Goal: Check status

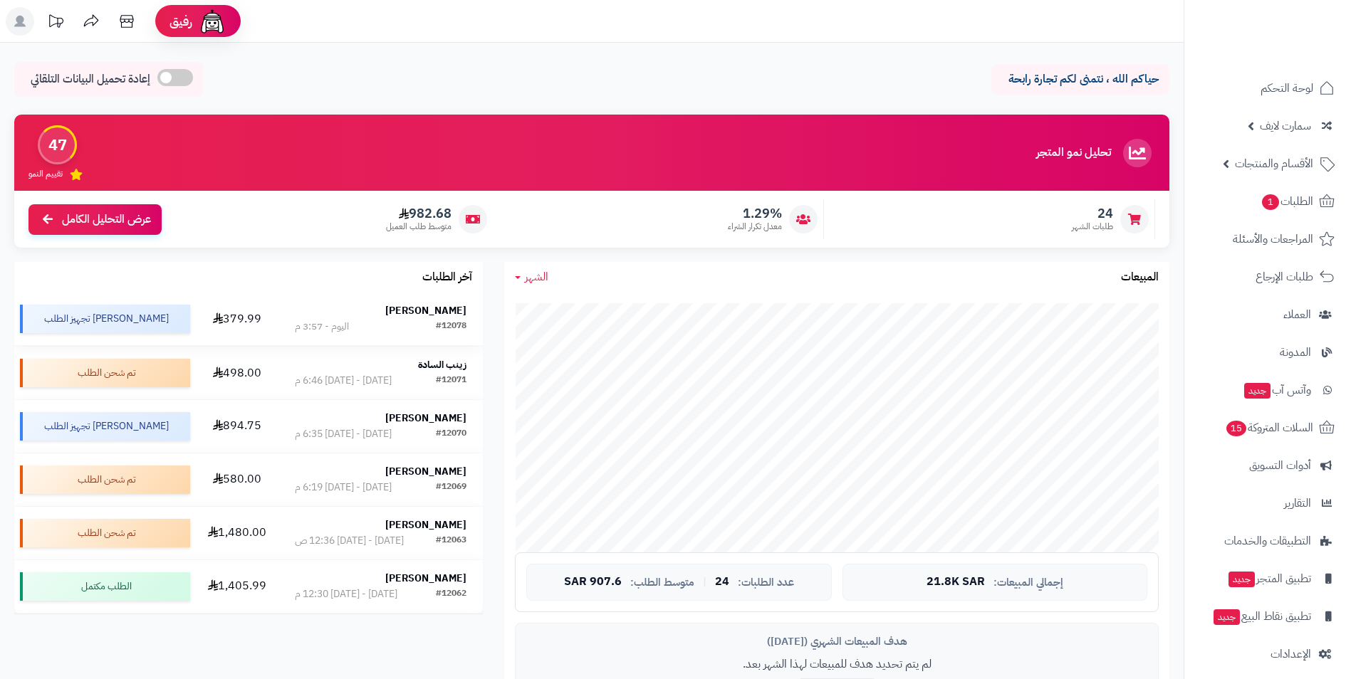
click at [441, 318] on strong "[PERSON_NAME]" at bounding box center [425, 310] width 81 height 15
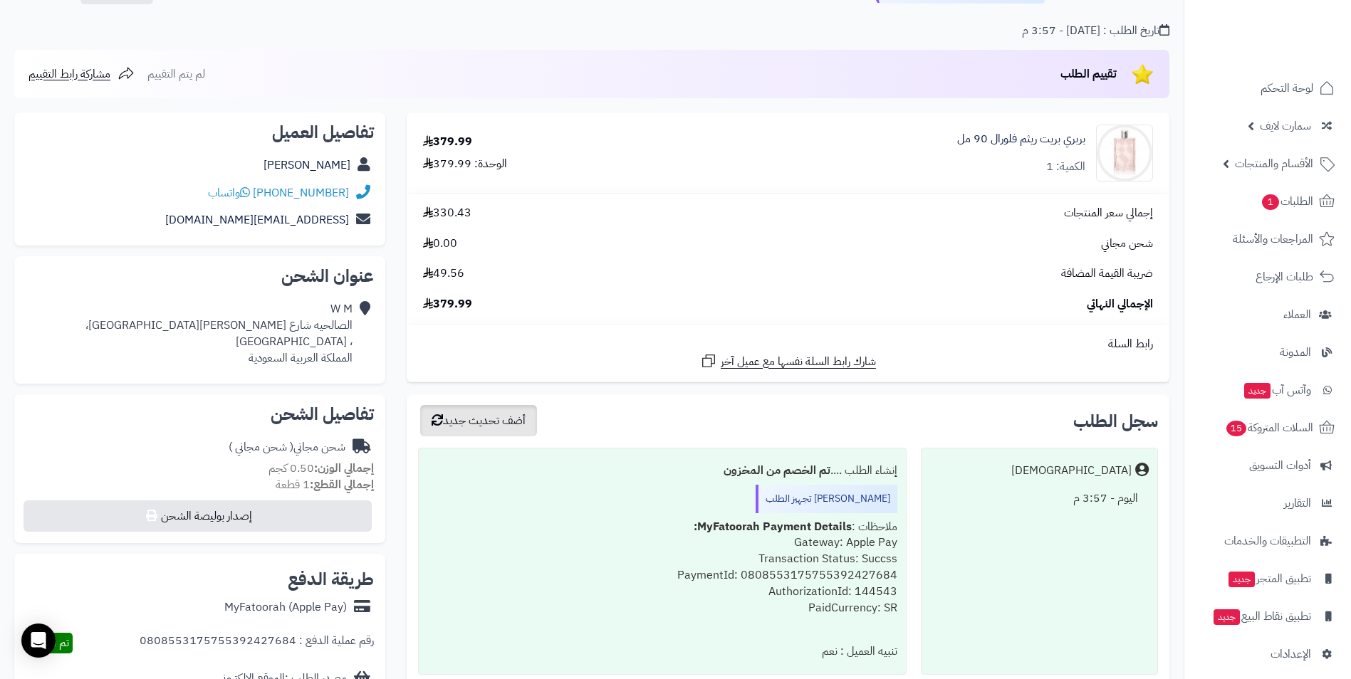
scroll to position [214, 0]
